Goal: Task Accomplishment & Management: Manage account settings

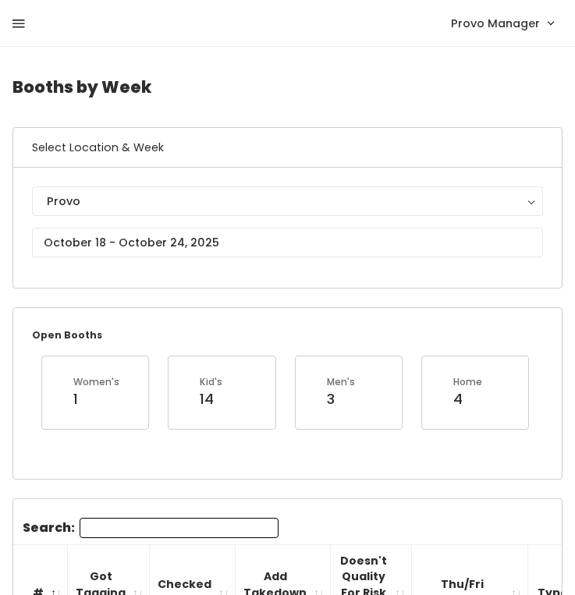
click at [22, 21] on icon at bounding box center [18, 24] width 12 height 14
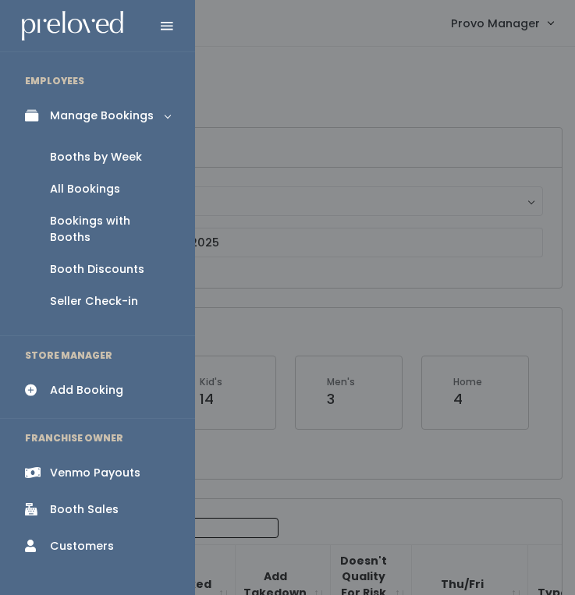
click at [111, 261] on div "Booth Discounts" at bounding box center [97, 269] width 94 height 16
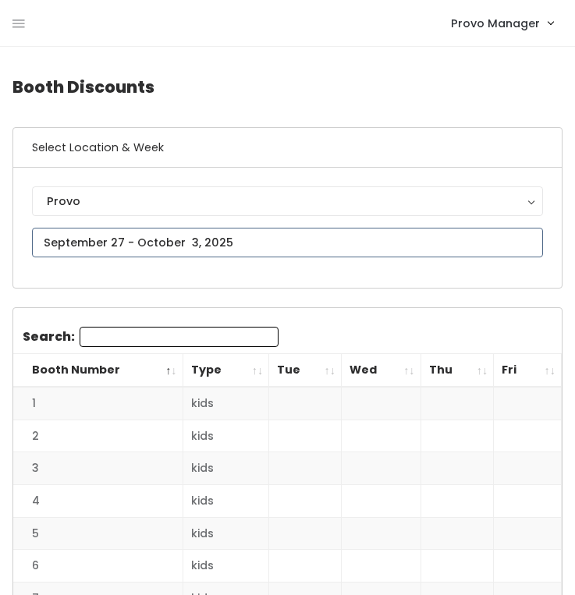
click at [154, 239] on input "text" at bounding box center [287, 243] width 511 height 30
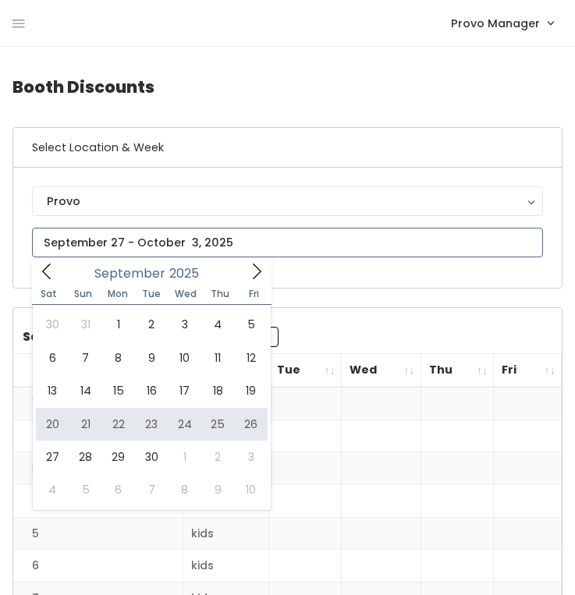
type input "September 20 to September 26"
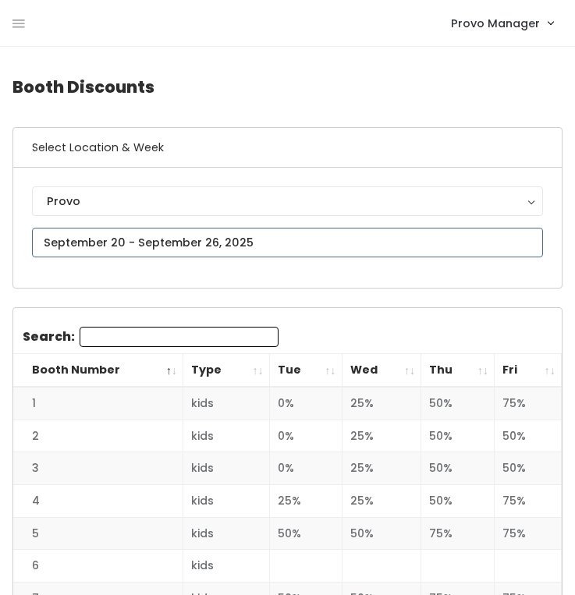
click at [189, 244] on input "text" at bounding box center [287, 243] width 511 height 30
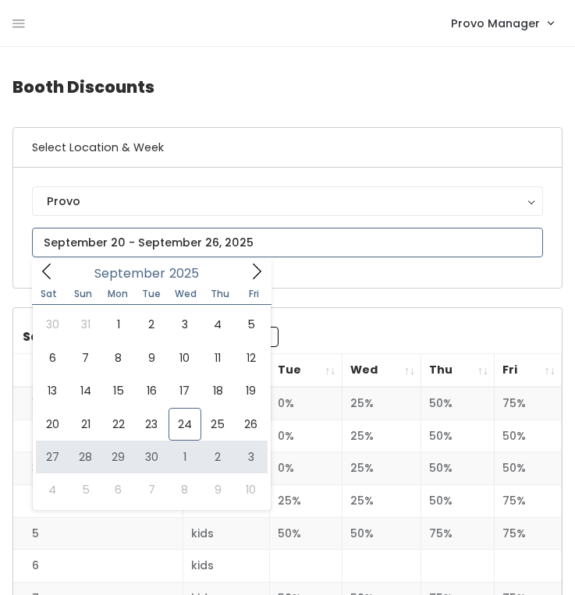
type input "September 20 to September 26"
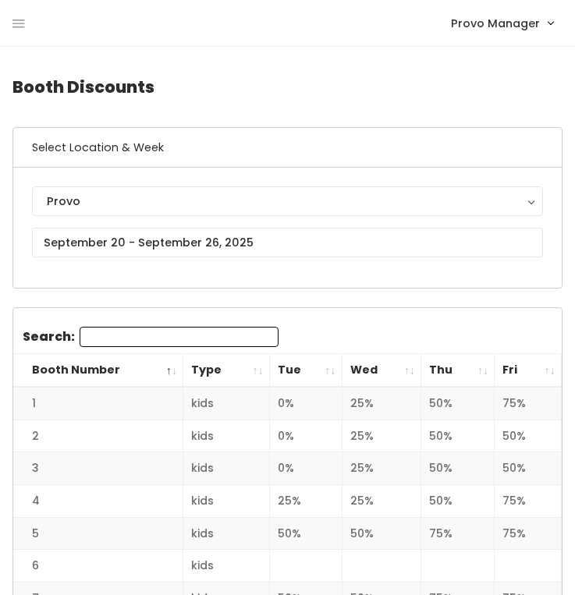
click at [401, 371] on th "Wed" at bounding box center [382, 371] width 80 height 34
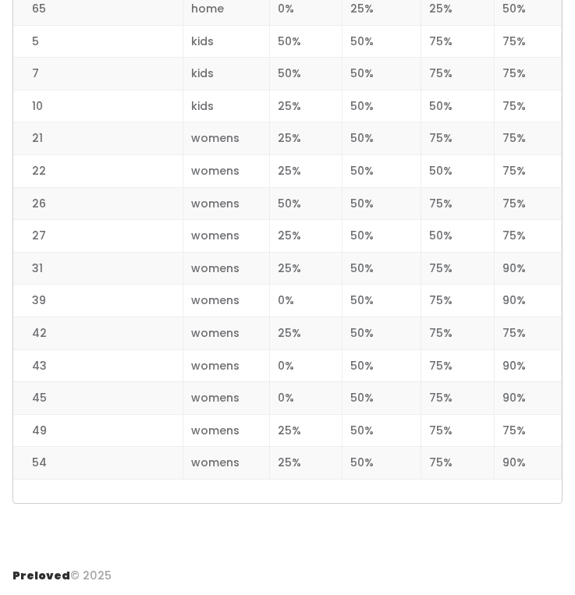
scroll to position [2019, 0]
